Goal: Navigation & Orientation: Understand site structure

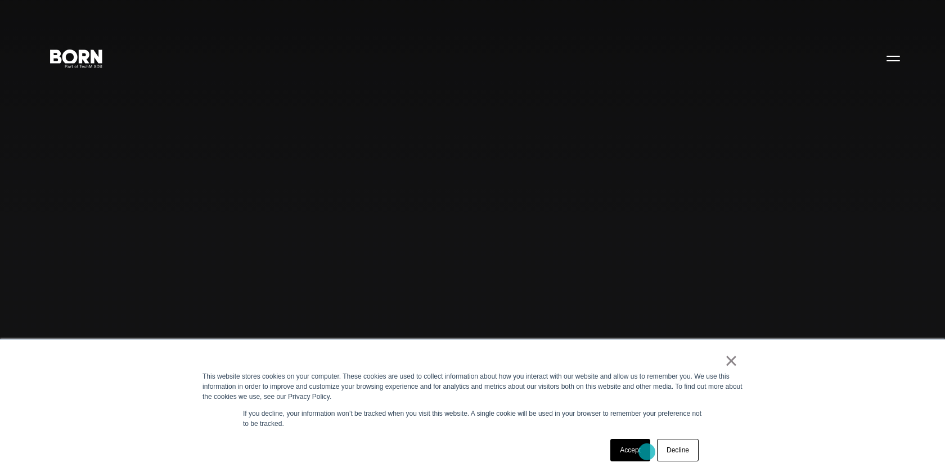
click at [647, 452] on link "Accept" at bounding box center [630, 450] width 40 height 23
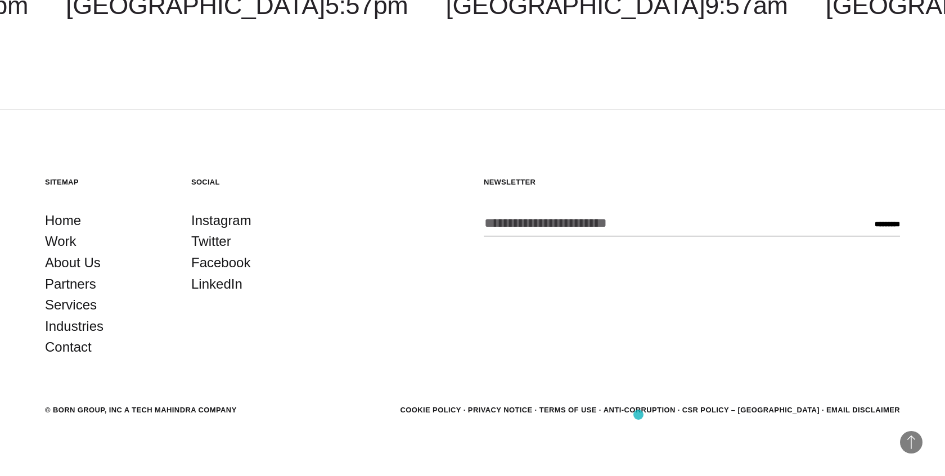
scroll to position [3362, 0]
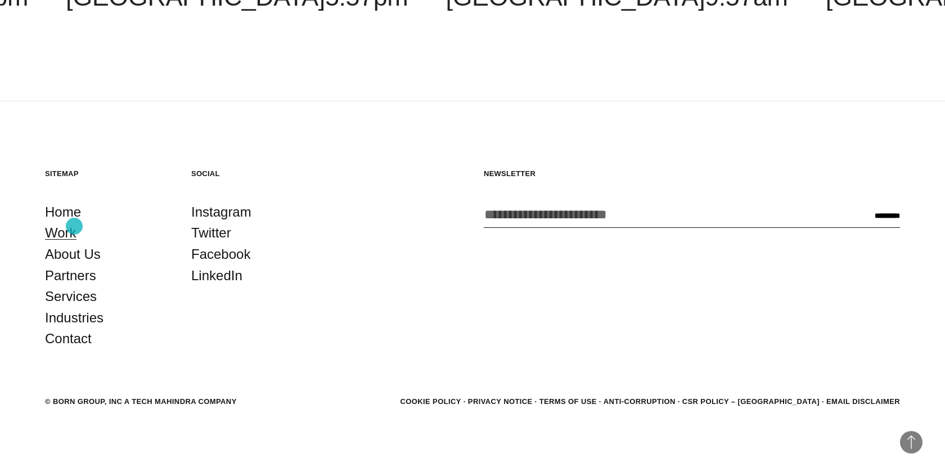
click at [74, 226] on link "Work" at bounding box center [61, 232] width 32 height 21
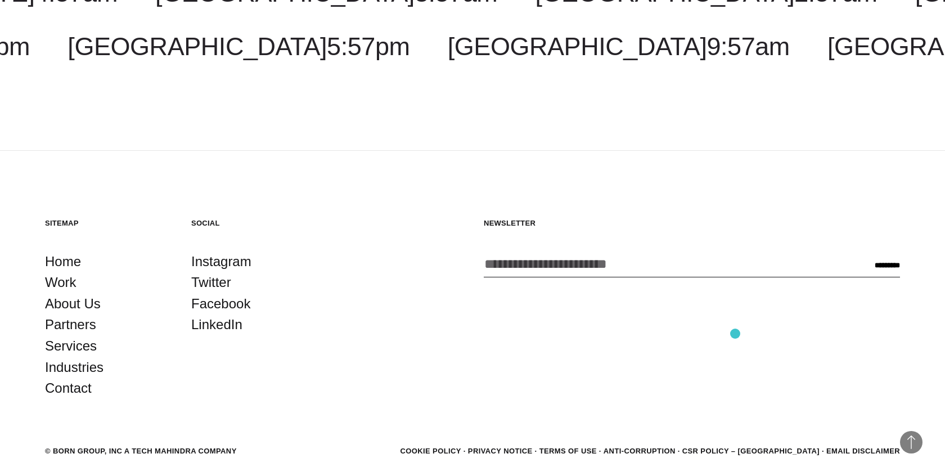
scroll to position [3762, 0]
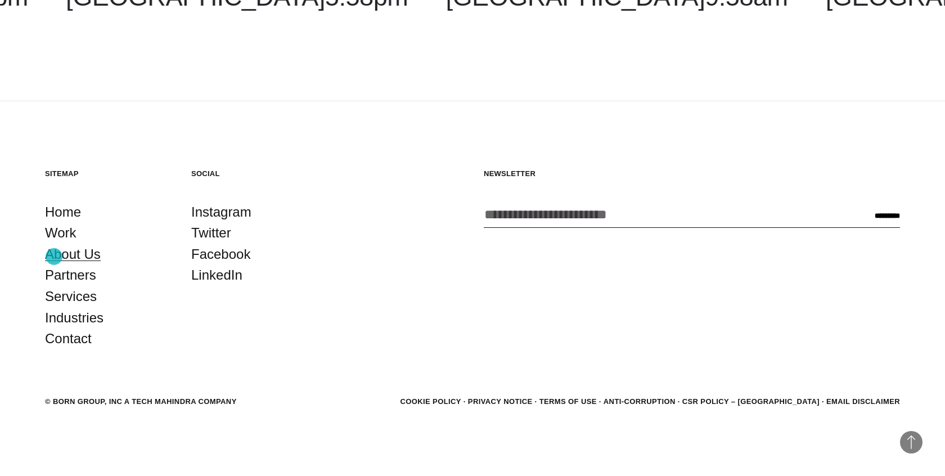
click at [55, 257] on link "About Us" at bounding box center [73, 254] width 56 height 21
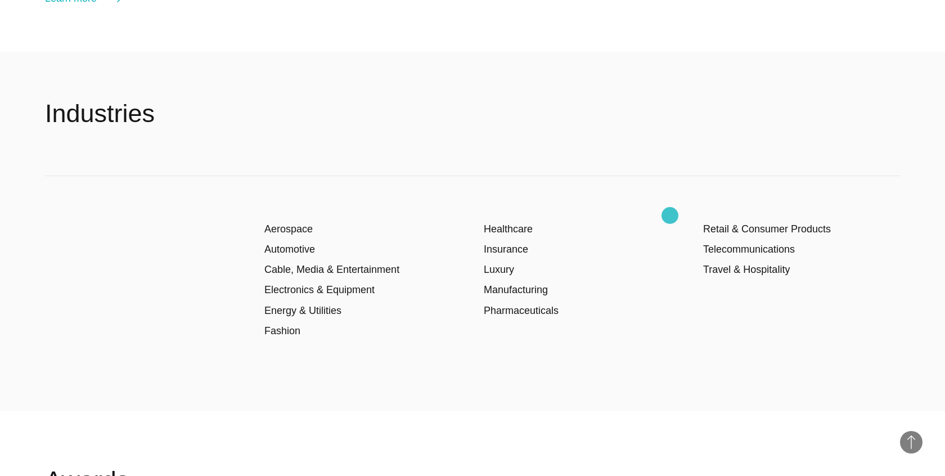
scroll to position [1872, 0]
click at [670, 215] on div "Aerospace Automotive Cable, Media & Entertainment Electronics & Equipment Energ…" at bounding box center [472, 291] width 855 height 235
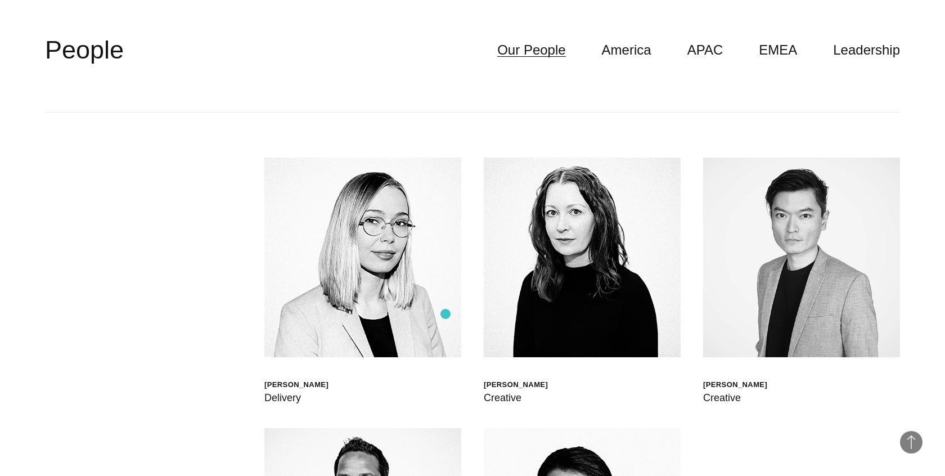
scroll to position [3208, 0]
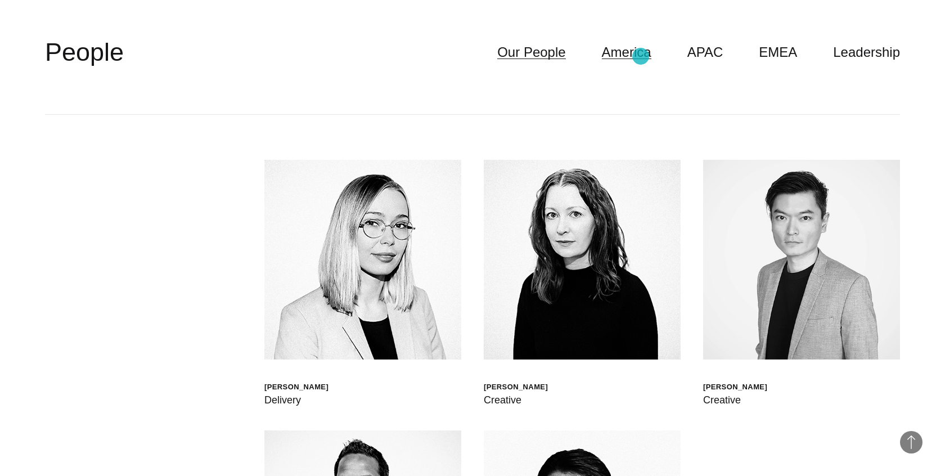
click at [641, 56] on link "America" at bounding box center [627, 52] width 50 height 21
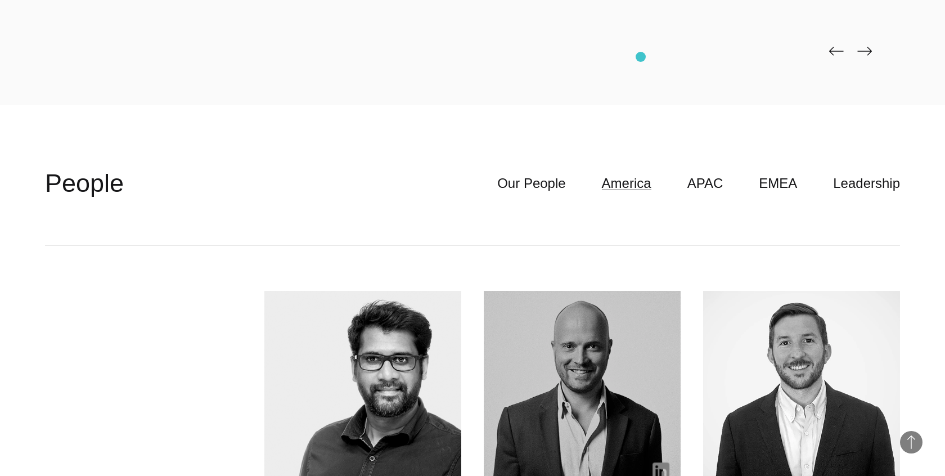
scroll to position [3064, 0]
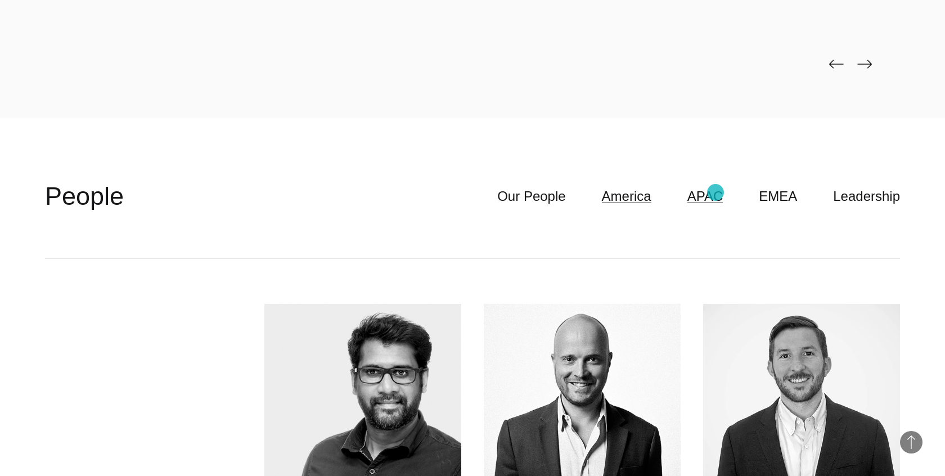
click at [716, 192] on link "APAC" at bounding box center [706, 196] width 36 height 21
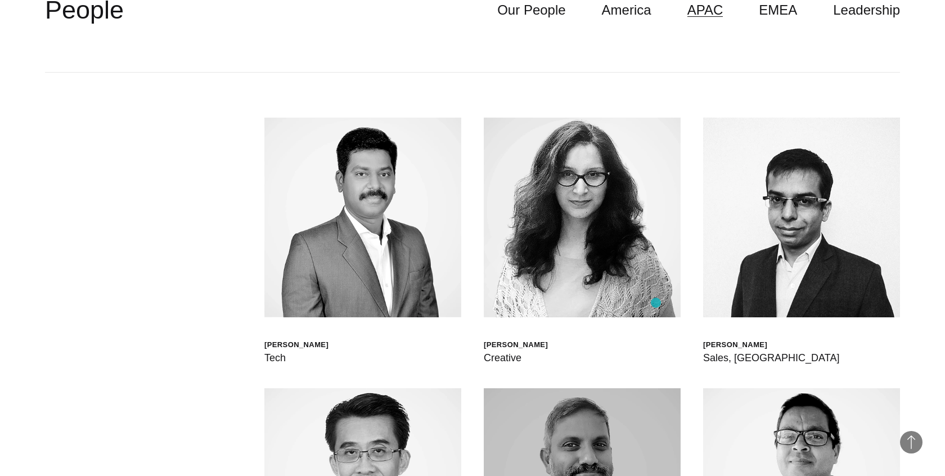
scroll to position [3204, 0]
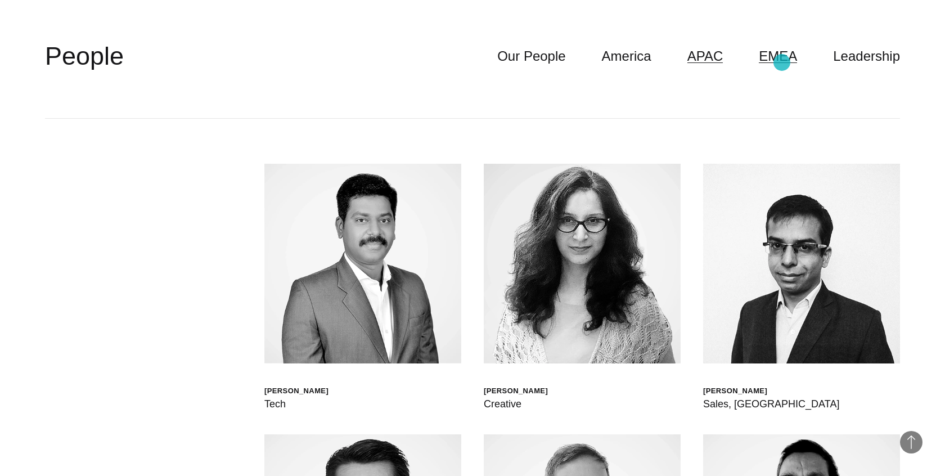
click at [782, 62] on link "EMEA" at bounding box center [778, 56] width 38 height 21
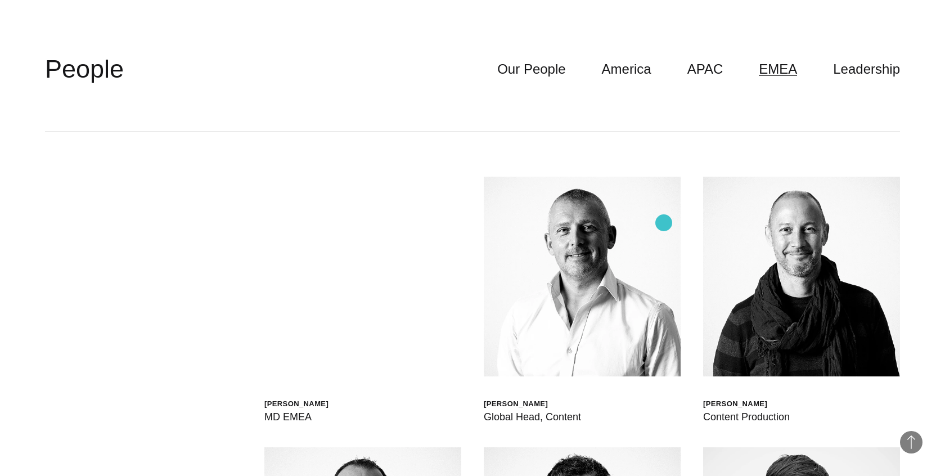
scroll to position [3178, 0]
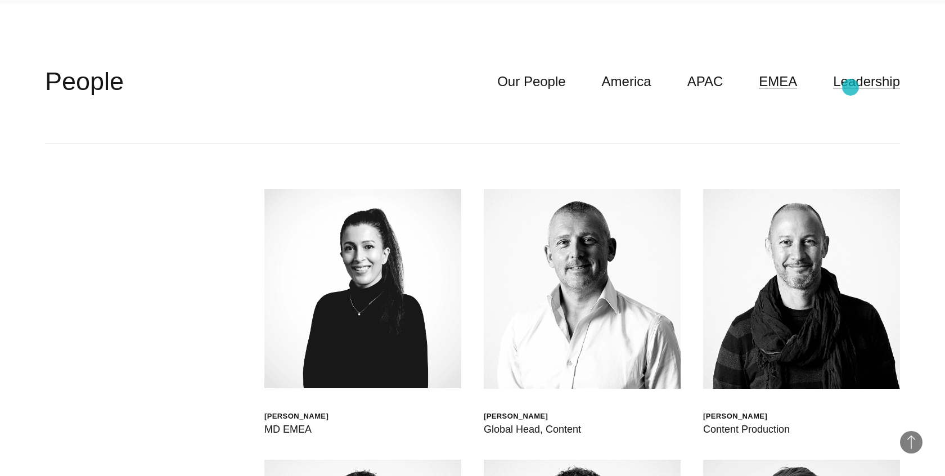
click at [851, 87] on link "Leadership" at bounding box center [866, 81] width 67 height 21
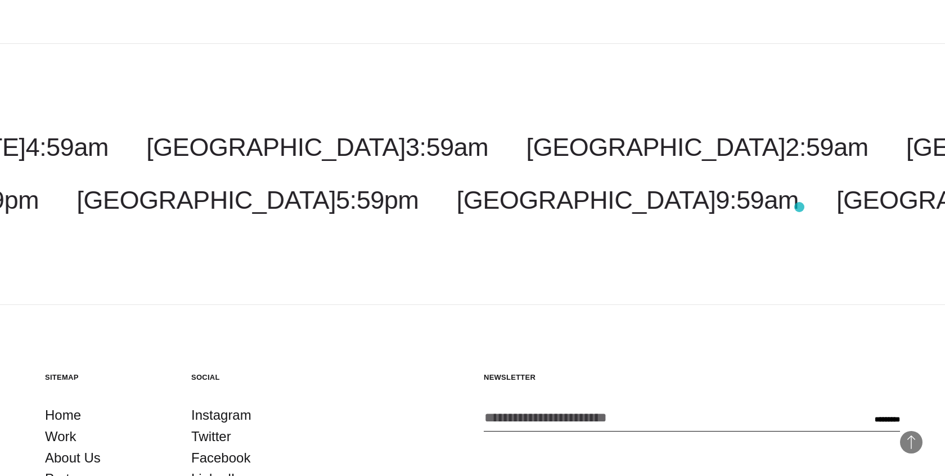
scroll to position [4384, 0]
